Goal: Information Seeking & Learning: Learn about a topic

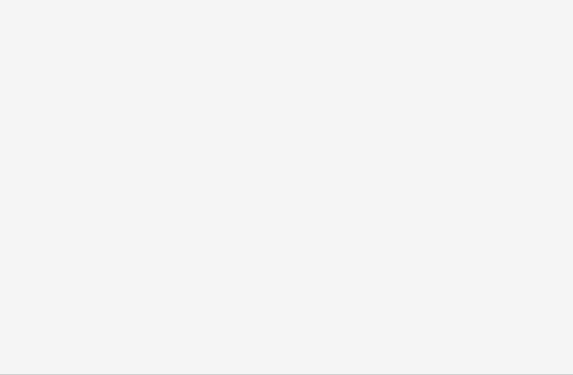
scroll to position [1393, 0]
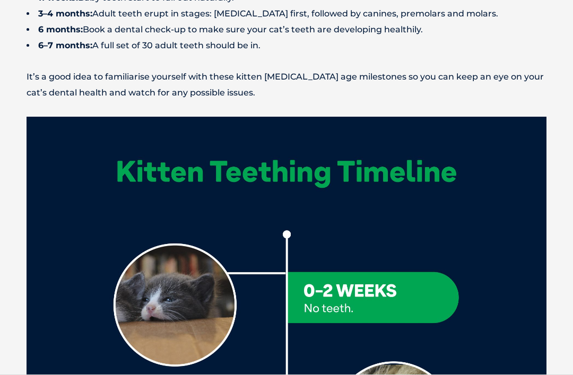
scroll to position [1145, 0]
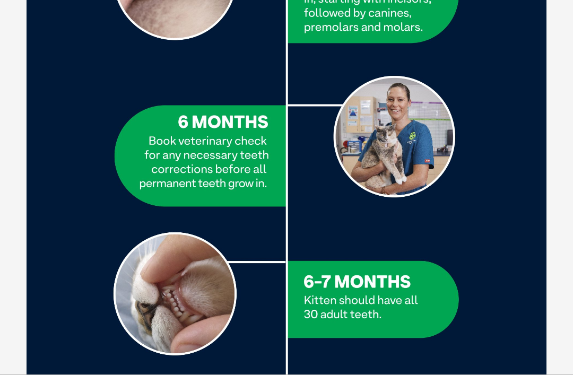
scroll to position [2020, 0]
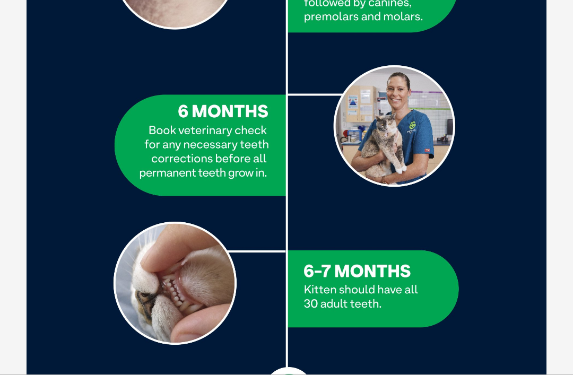
click at [556, 262] on div "Kitten [MEDICAL_DATA] Guide Kitten [MEDICAL_DATA] is a normal and important par…" at bounding box center [286, 136] width 541 height 3384
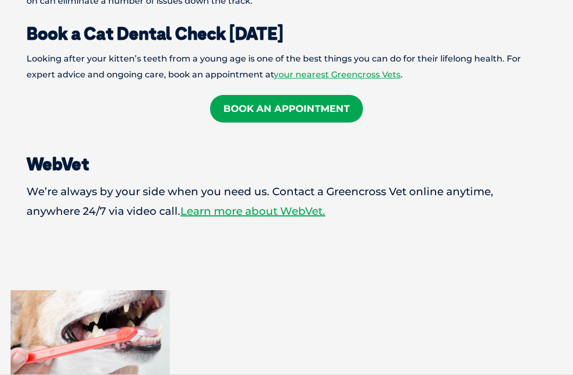
scroll to position [3620, 0]
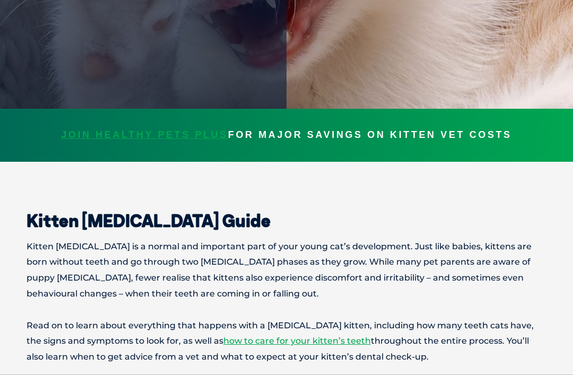
scroll to position [251, 0]
